Goal: Navigation & Orientation: Find specific page/section

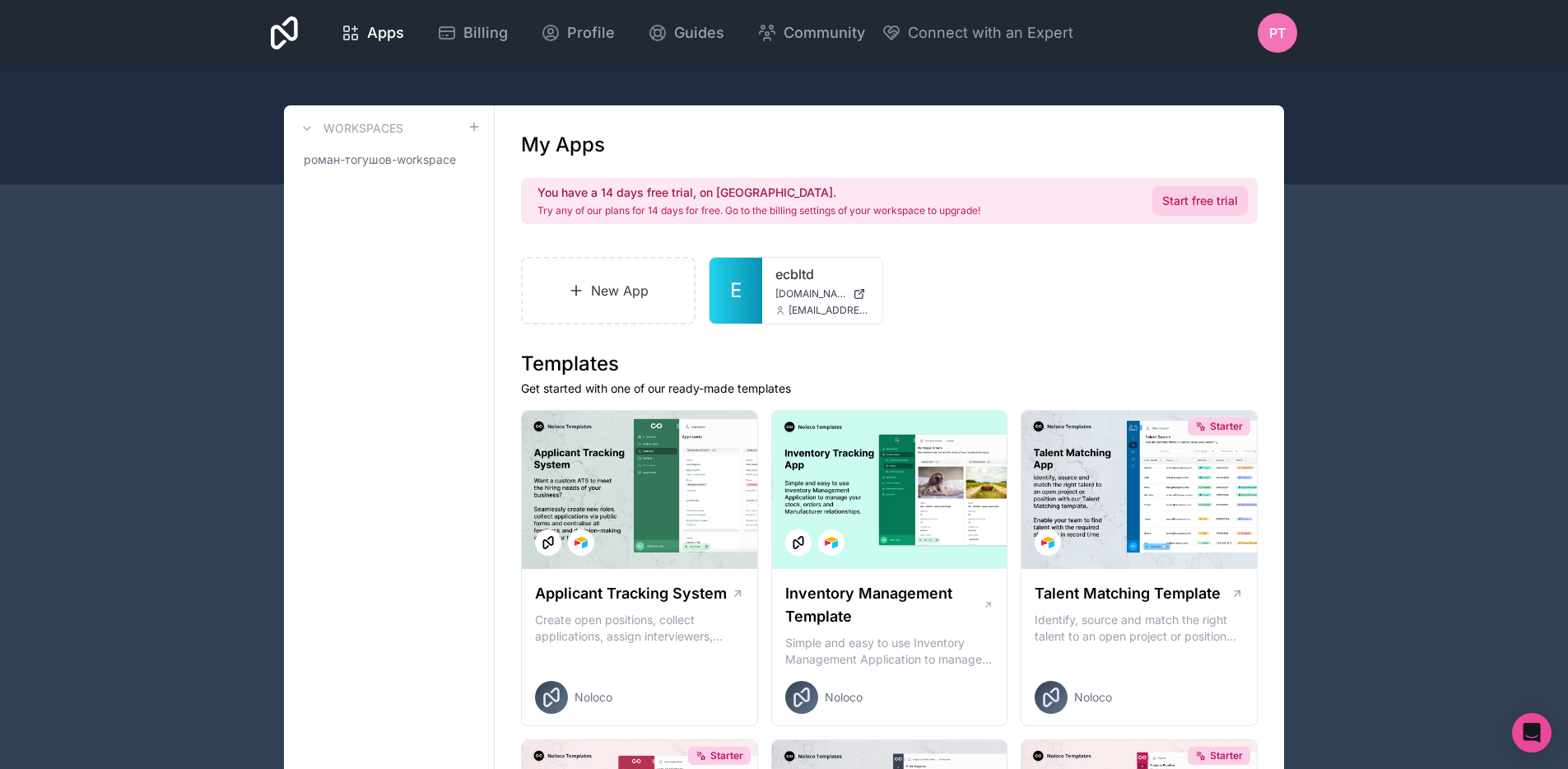
click at [1208, 201] on link "Start free trial" at bounding box center [1199, 201] width 96 height 30
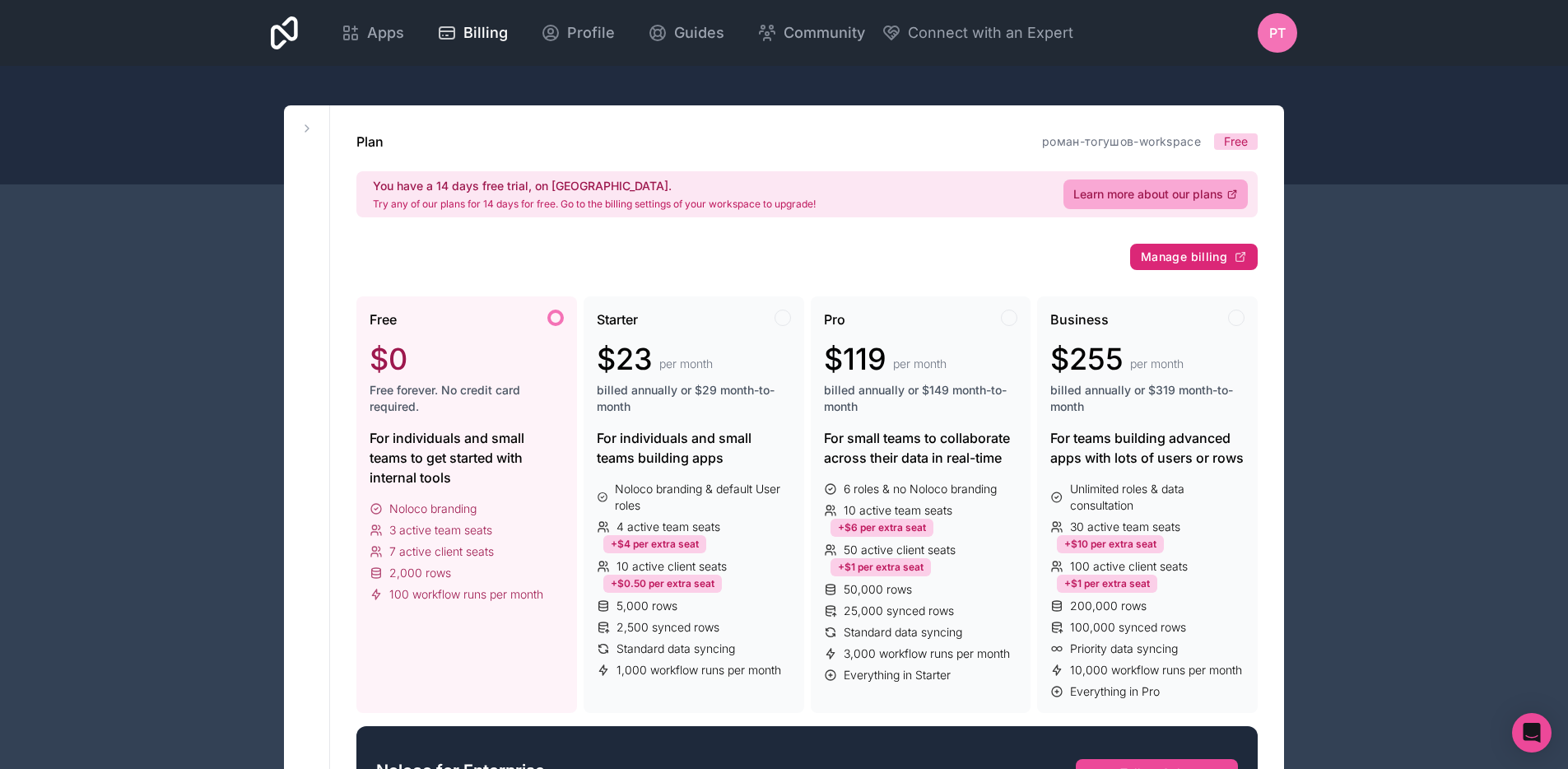
click at [1178, 261] on span "Manage billing" at bounding box center [1183, 256] width 86 height 15
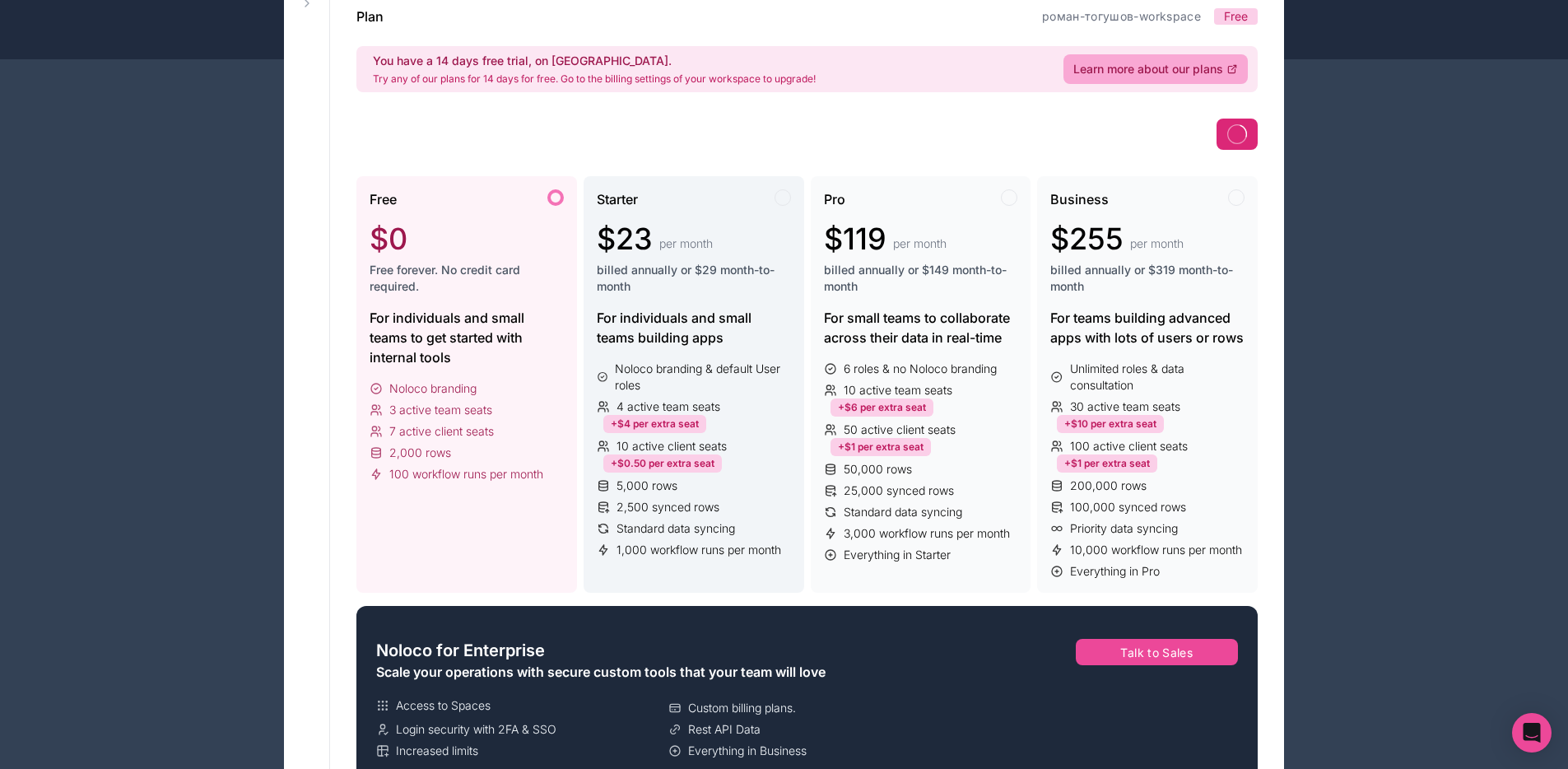
scroll to position [127, 0]
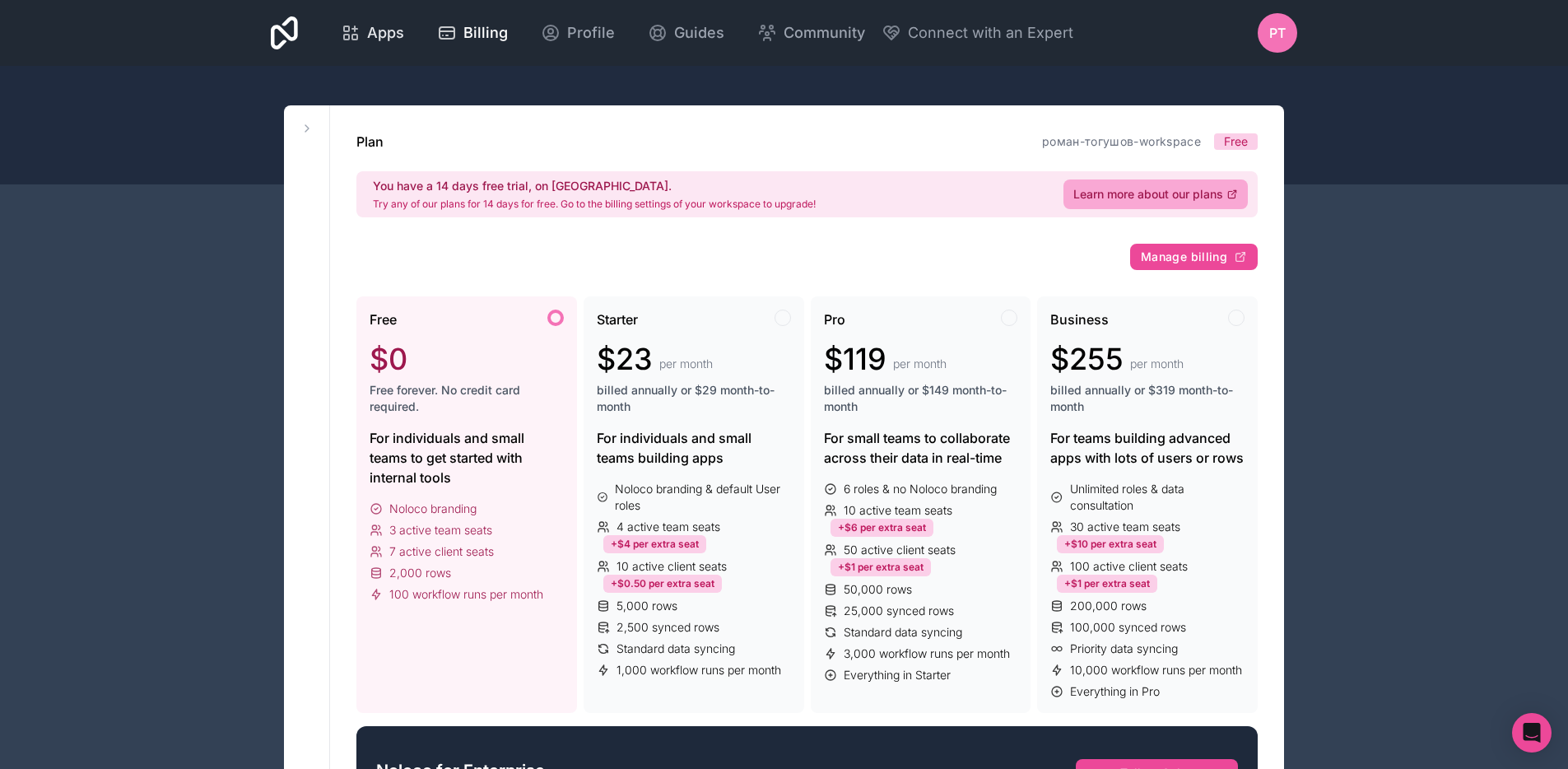
click at [365, 31] on div "Apps" at bounding box center [372, 33] width 63 height 23
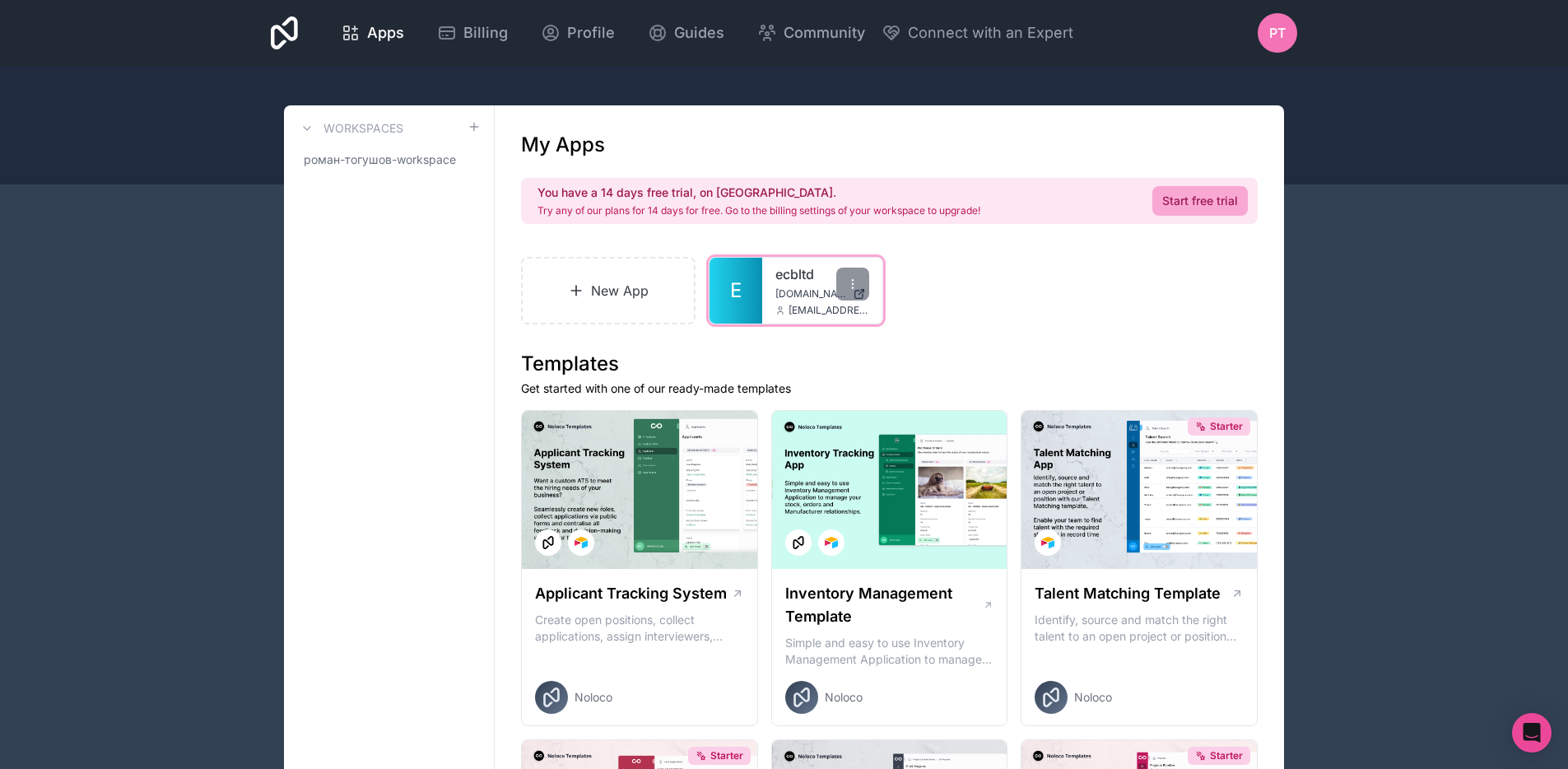
click at [805, 313] on span "[EMAIL_ADDRESS][DOMAIN_NAME]" at bounding box center [829, 309] width 81 height 13
click at [859, 292] on div at bounding box center [852, 284] width 33 height 33
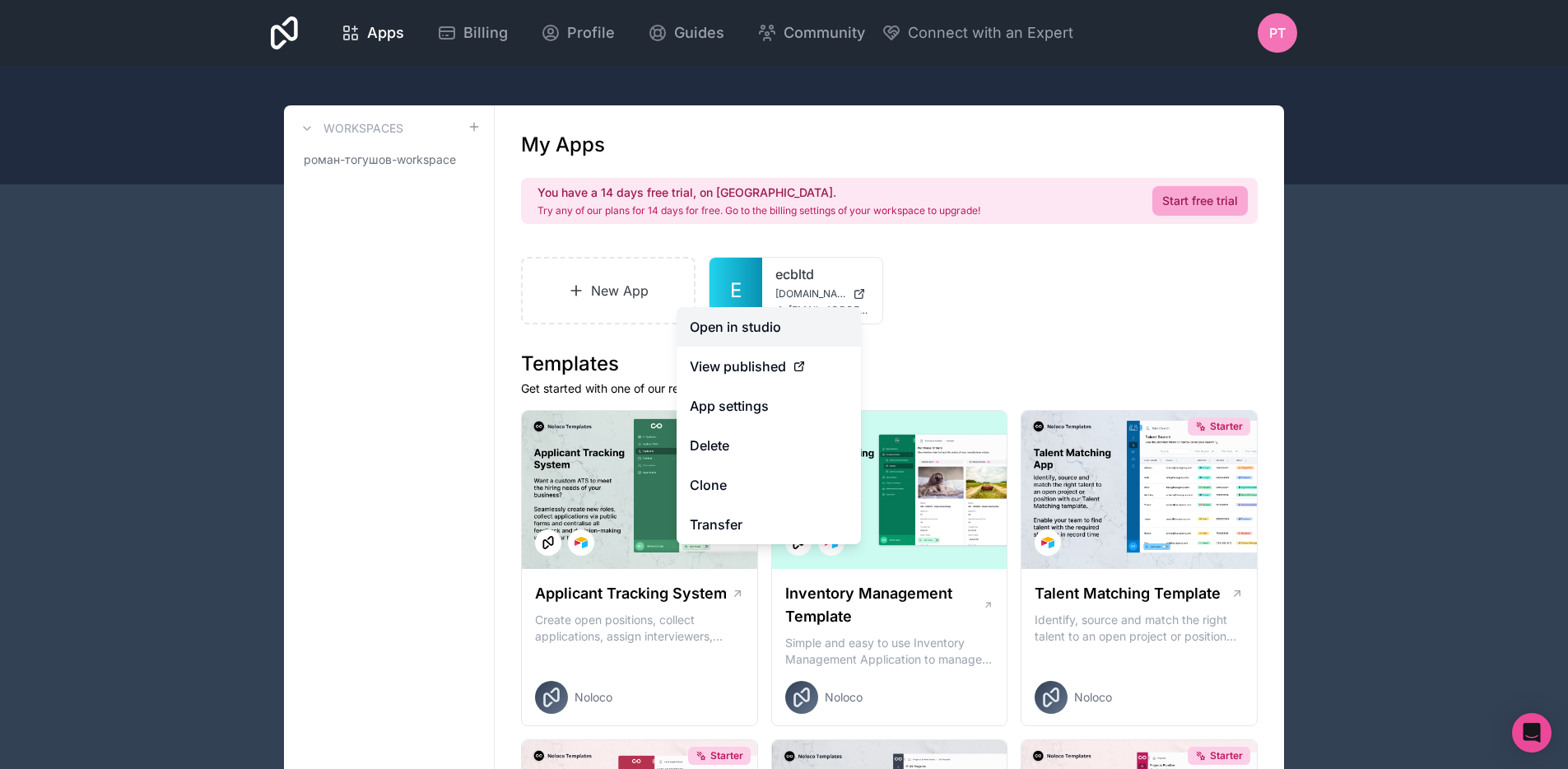
click at [768, 328] on link "Open in studio" at bounding box center [769, 327] width 185 height 40
